Goal: Transaction & Acquisition: Purchase product/service

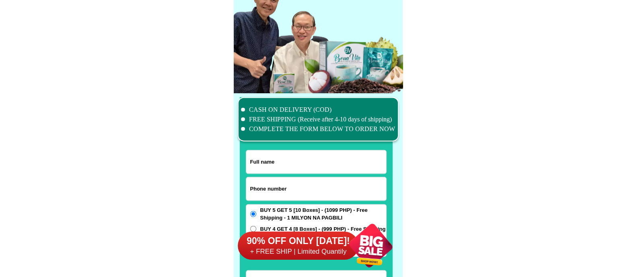
scroll to position [6251, 0]
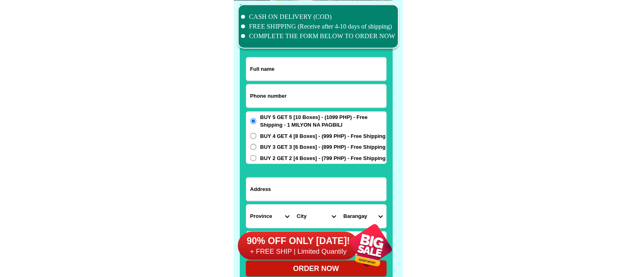
click at [271, 97] on input "Input phone_number" at bounding box center [316, 95] width 140 height 23
paste input "09948455845"
type input "09948455845"
click at [297, 66] on input "Input full_name" at bounding box center [316, 69] width 140 height 23
paste input "[DEMOGRAPHIC_DATA][PERSON_NAME]"
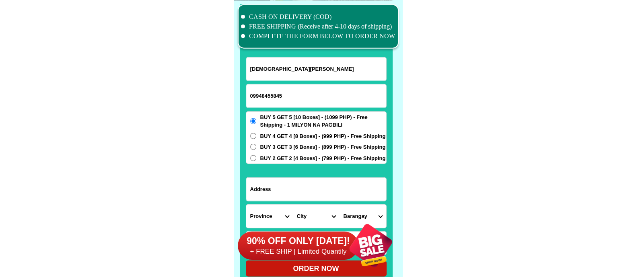
type input "[DEMOGRAPHIC_DATA][PERSON_NAME]"
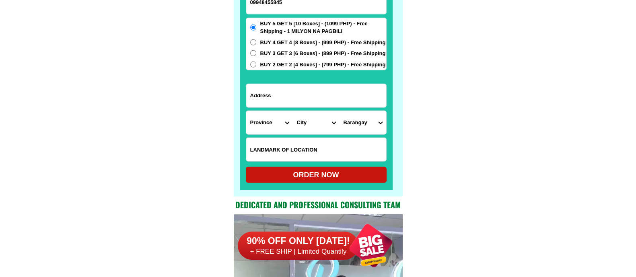
scroll to position [6352, 0]
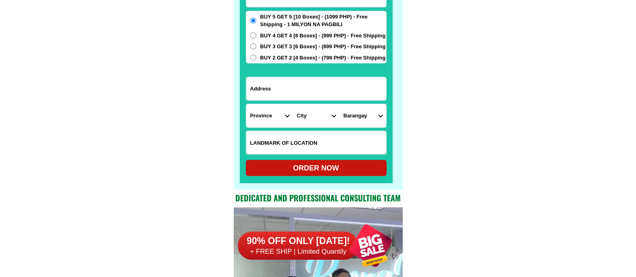
click at [276, 88] on input "Input address" at bounding box center [316, 88] width 140 height 23
paste input "12 [PERSON_NAME] Ext. Brgy. [GEOGRAPHIC_DATA] Near [GEOGRAPHIC_DATA] Elem. Scho…"
type input "12 [PERSON_NAME] Ext. Brgy. [GEOGRAPHIC_DATA] Near [GEOGRAPHIC_DATA] Elem. Scho…"
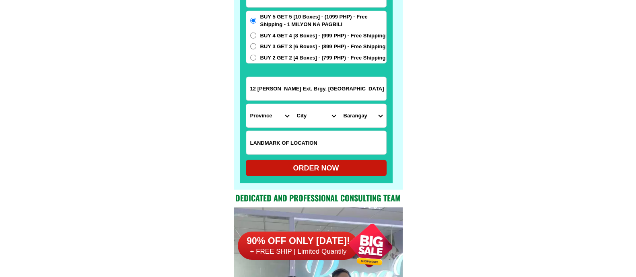
drag, startPoint x: 338, startPoint y: 87, endPoint x: 391, endPoint y: 88, distance: 53.1
click at [391, 88] on div "CASH ON DELIVERY (COD) FREE SHIPPING (Receive after 4-10 days of shipping) COMP…" at bounding box center [318, 45] width 169 height 290
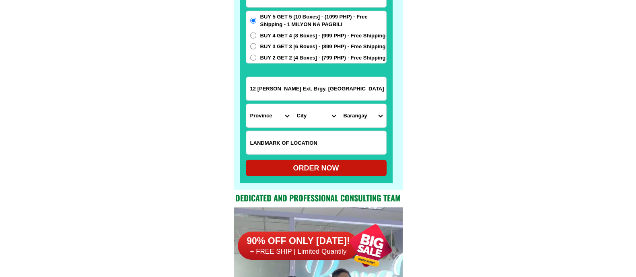
click at [264, 117] on select "Province [GEOGRAPHIC_DATA] [GEOGRAPHIC_DATA][PERSON_NAME][GEOGRAPHIC_DATA][GEOG…" at bounding box center [269, 115] width 47 height 23
select select "63_219"
click at [246, 104] on select "Province [GEOGRAPHIC_DATA] [GEOGRAPHIC_DATA][PERSON_NAME][GEOGRAPHIC_DATA][GEOG…" at bounding box center [269, 115] width 47 height 23
click at [304, 116] on select "City [GEOGRAPHIC_DATA] [GEOGRAPHIC_DATA] [GEOGRAPHIC_DATA] [GEOGRAPHIC_DATA]-ci…" at bounding box center [316, 115] width 47 height 23
select select "63_2197698"
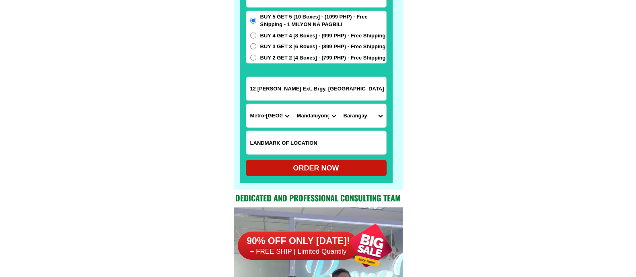
click at [293, 104] on select "City [GEOGRAPHIC_DATA] [GEOGRAPHIC_DATA] [GEOGRAPHIC_DATA] [GEOGRAPHIC_DATA]-ci…" at bounding box center [316, 115] width 47 height 23
click at [365, 115] on select "Barangay Addition hills [GEOGRAPHIC_DATA] [GEOGRAPHIC_DATA] [GEOGRAPHIC_DATA] […" at bounding box center [362, 115] width 47 height 23
click at [363, 115] on select "Barangay Addition hills [GEOGRAPHIC_DATA] [GEOGRAPHIC_DATA] [GEOGRAPHIC_DATA] […" at bounding box center [362, 115] width 47 height 23
click at [360, 119] on select "Barangay Addition hills [GEOGRAPHIC_DATA] [GEOGRAPHIC_DATA] [GEOGRAPHIC_DATA] […" at bounding box center [362, 115] width 47 height 23
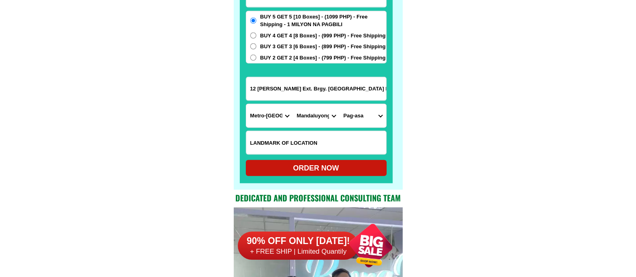
select select "63_21976989120"
click at [339, 104] on select "Barangay Addition hills [GEOGRAPHIC_DATA] [GEOGRAPHIC_DATA] [GEOGRAPHIC_DATA] […" at bounding box center [362, 115] width 47 height 23
click at [327, 171] on div "ORDER NOW" at bounding box center [316, 168] width 141 height 11
radio input "true"
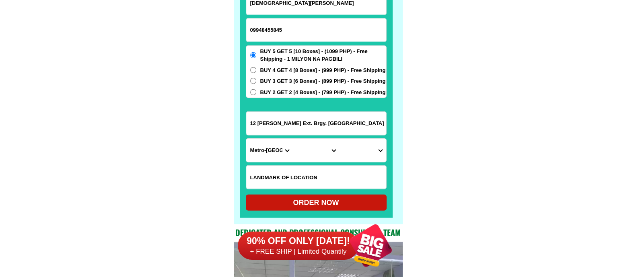
scroll to position [6302, 0]
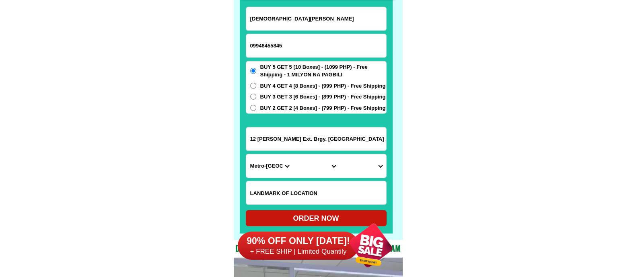
click at [288, 41] on input "09948455845" at bounding box center [316, 45] width 140 height 23
paste input "0929614 2595"
click at [273, 43] on input "0929614 2595" at bounding box center [316, 45] width 140 height 23
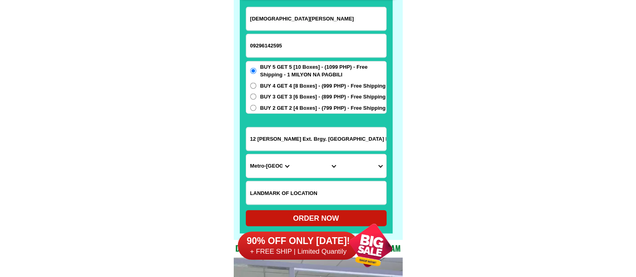
type input "09296142595"
paste input "[PERSON_NAME]"
click at [291, 19] on input "[PERSON_NAME]" at bounding box center [316, 18] width 140 height 23
type input "[PERSON_NAME]"
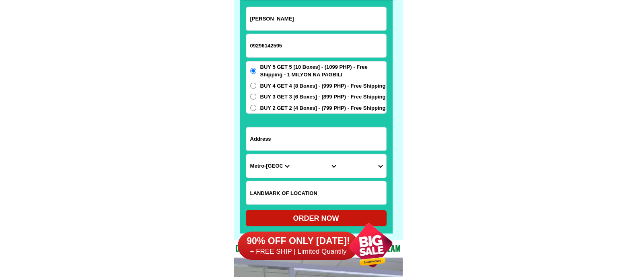
click at [286, 141] on input "Input address" at bounding box center [316, 138] width 140 height 23
paste input "b 14 l25 ville [PERSON_NAME] gen trias cavity"
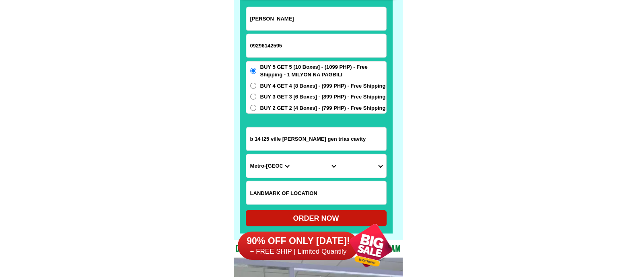
type input "b 14 l25 ville [PERSON_NAME] gen trias cavity"
click at [269, 168] on select "Province [GEOGRAPHIC_DATA] [GEOGRAPHIC_DATA][PERSON_NAME][GEOGRAPHIC_DATA][GEOG…" at bounding box center [269, 165] width 47 height 23
select select "63_826"
click at [246, 154] on select "Province [GEOGRAPHIC_DATA] [GEOGRAPHIC_DATA][PERSON_NAME][GEOGRAPHIC_DATA][GEOG…" at bounding box center [269, 165] width 47 height 23
click at [301, 167] on select "City [PERSON_NAME] [PERSON_NAME] [GEOGRAPHIC_DATA]-city [GEOGRAPHIC_DATA]-[GEOG…" at bounding box center [316, 165] width 47 height 23
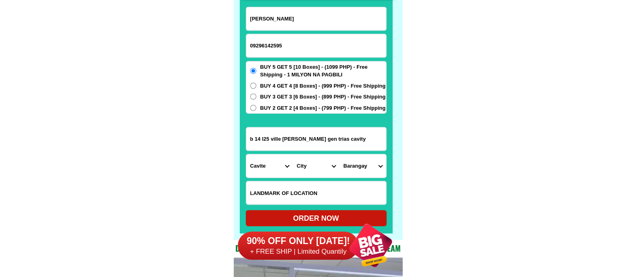
select select "63_8262990"
click at [293, 154] on select "City [PERSON_NAME] [PERSON_NAME] [GEOGRAPHIC_DATA]-city [GEOGRAPHIC_DATA]-[GEOG…" at bounding box center [316, 165] width 47 height 23
click at [358, 163] on select "Barangay [PERSON_NAME] (piscal mundo) [PERSON_NAME] (lagundian) [PERSON_NAME] (…" at bounding box center [362, 165] width 47 height 23
select select "63_82629907536"
click at [356, 163] on select "Barangay [PERSON_NAME] (piscal mundo) [PERSON_NAME] (lagundian) [PERSON_NAME] (…" at bounding box center [362, 165] width 47 height 23
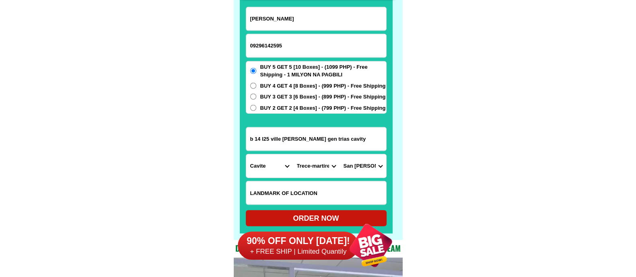
drag, startPoint x: 482, startPoint y: 157, endPoint x: 459, endPoint y: 161, distance: 22.8
click at [306, 165] on select "City [PERSON_NAME] [PERSON_NAME] [GEOGRAPHIC_DATA]-city [GEOGRAPHIC_DATA]-[GEOG…" at bounding box center [316, 165] width 47 height 23
select select "63_826111"
click at [293, 154] on select "City [PERSON_NAME] [PERSON_NAME] [GEOGRAPHIC_DATA]-city [GEOGRAPHIC_DATA]-[GEOG…" at bounding box center [316, 165] width 47 height 23
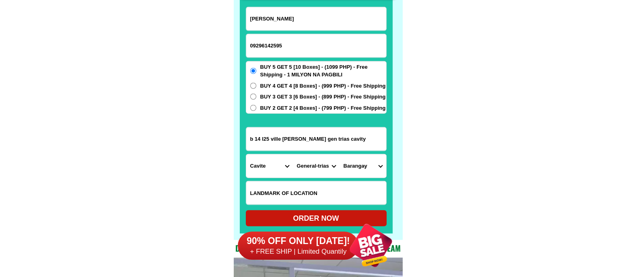
click at [358, 168] on select "Barangay [PERSON_NAME]. (bgy. 7) Bacao i Bacao ii Bagumbayan pob. (bgy. 5) [PER…" at bounding box center [362, 165] width 47 height 23
select select "63_8261118185"
click at [339, 154] on select "Barangay [PERSON_NAME]. (bgy. 7) Bacao i Bacao ii Bagumbayan pob. (bgy. 5) [PER…" at bounding box center [362, 165] width 47 height 23
click at [318, 213] on div "ORDER NOW" at bounding box center [316, 218] width 141 height 16
radio input "true"
